Goal: Transaction & Acquisition: Purchase product/service

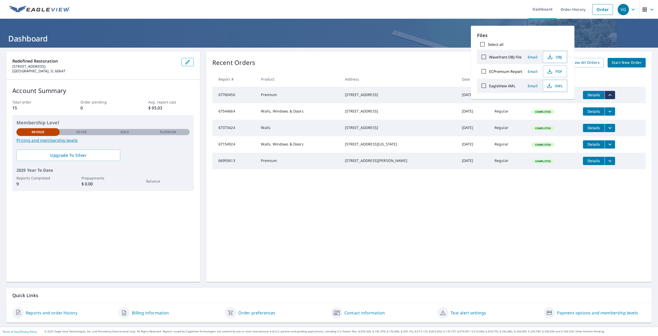
click at [410, 56] on div "Recent Orders View All Orders Start New Order Report # Product Address Date Del…" at bounding box center [429, 167] width 446 height 230
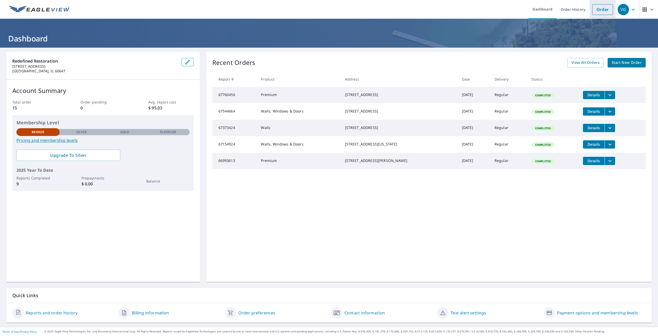
click at [595, 9] on link "Order" at bounding box center [603, 9] width 21 height 11
click at [612, 64] on span "Start New Order" at bounding box center [627, 62] width 30 height 6
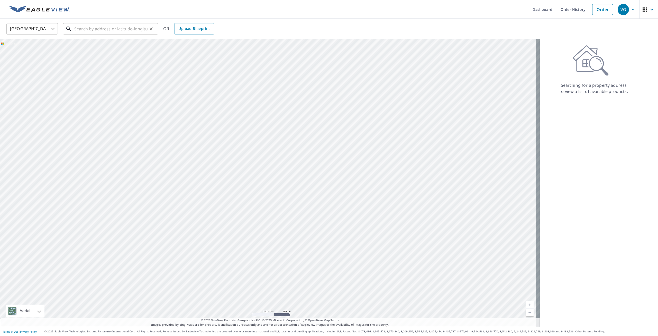
click at [101, 29] on input "text" at bounding box center [110, 29] width 73 height 14
paste input "[STREET_ADDRESS][US_STATE]"
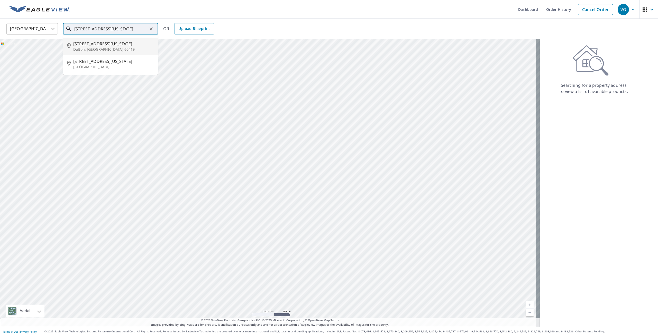
click at [95, 47] on p "Dolton, [GEOGRAPHIC_DATA] 60419" at bounding box center [113, 49] width 81 height 5
type input "[STREET_ADDRESS][US_STATE]"
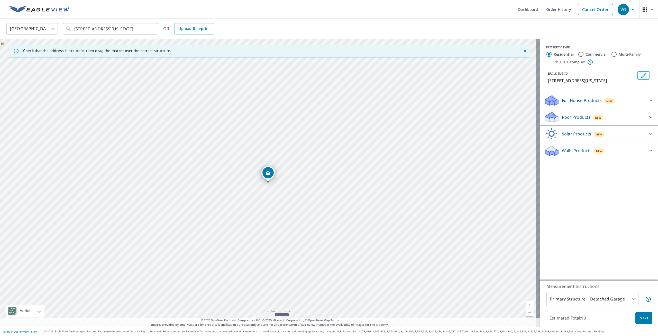
click at [641, 120] on div "Roof Products New" at bounding box center [599, 117] width 110 height 12
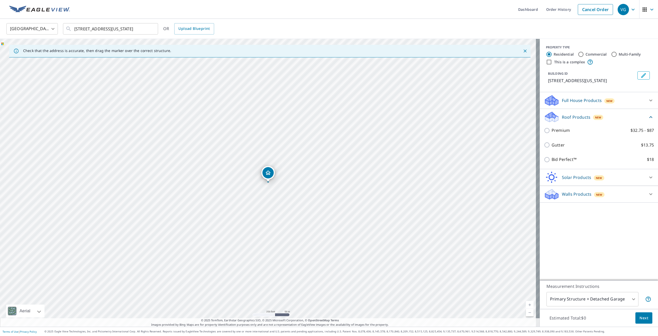
click at [554, 134] on div "Premium $32.75 - $87" at bounding box center [599, 130] width 110 height 15
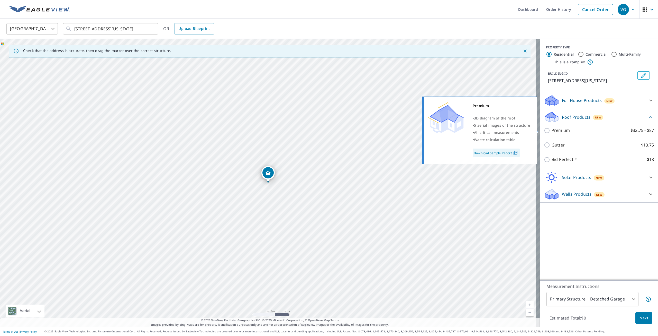
click at [544, 129] on input "Premium $32.75 - $87" at bounding box center [548, 130] width 8 height 6
checkbox input "true"
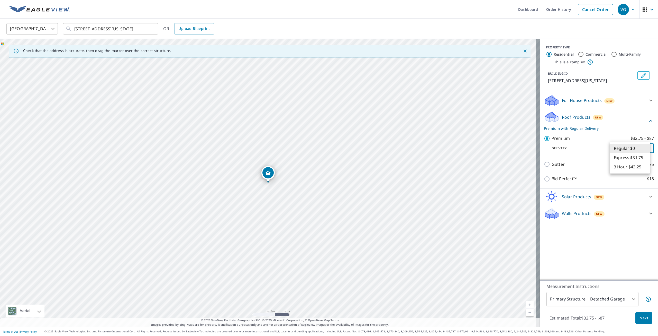
click at [648, 150] on body "VG VG Dashboard Order History Cancel Order VG [GEOGRAPHIC_DATA] [GEOGRAPHIC_DAT…" at bounding box center [329, 168] width 658 height 336
click at [648, 150] on li "Regular $0" at bounding box center [630, 148] width 40 height 9
click at [642, 315] on span "Next" at bounding box center [644, 318] width 9 height 6
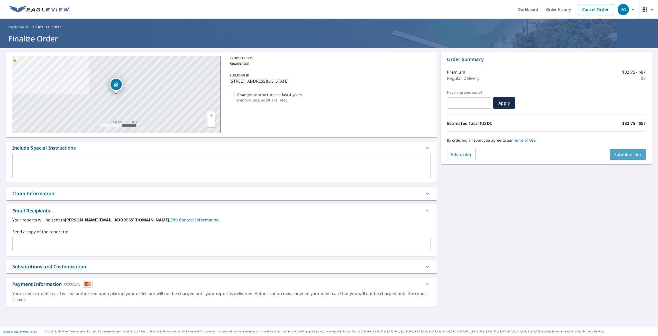
click at [625, 156] on span "Submit order" at bounding box center [629, 154] width 28 height 6
